Goal: Navigation & Orientation: Find specific page/section

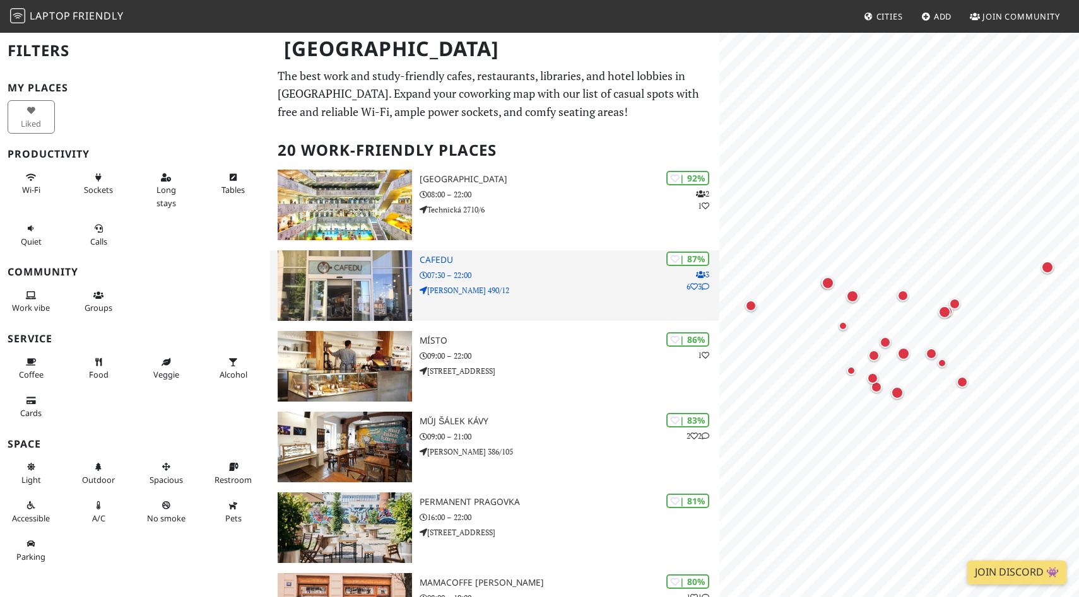
click at [462, 261] on h3 "Cafedu" at bounding box center [570, 260] width 300 height 11
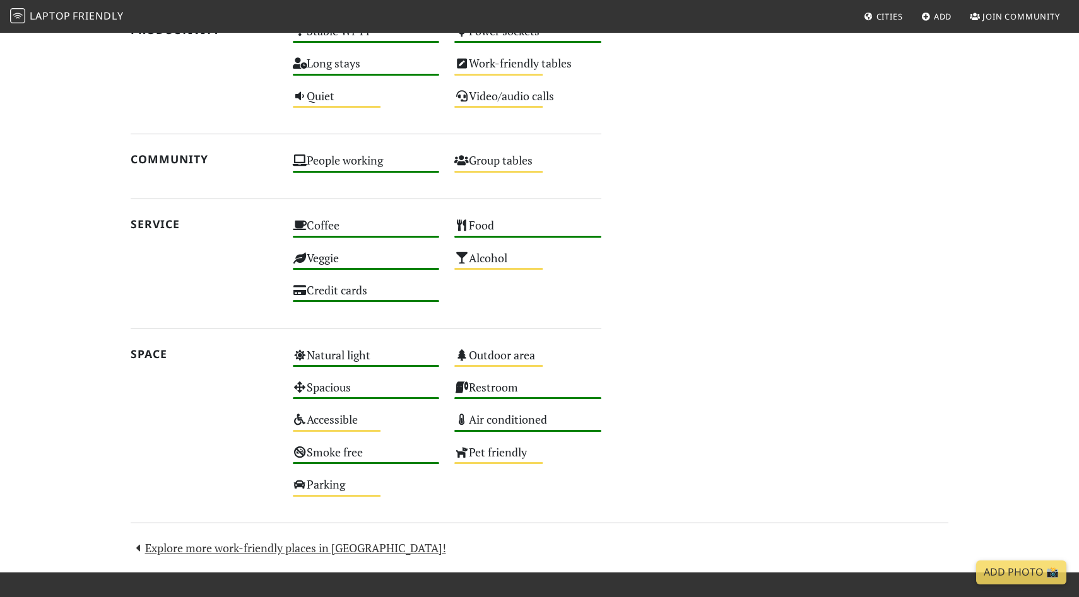
scroll to position [885, 0]
